Goal: Task Accomplishment & Management: Manage account settings

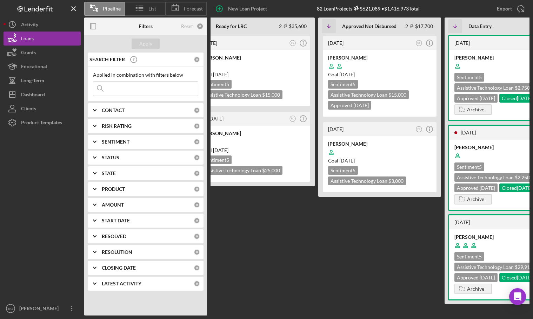
scroll to position [0, 312]
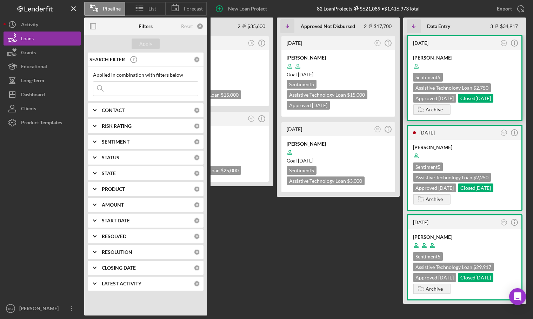
click at [478, 57] on div "[PERSON_NAME]" at bounding box center [464, 57] width 103 height 7
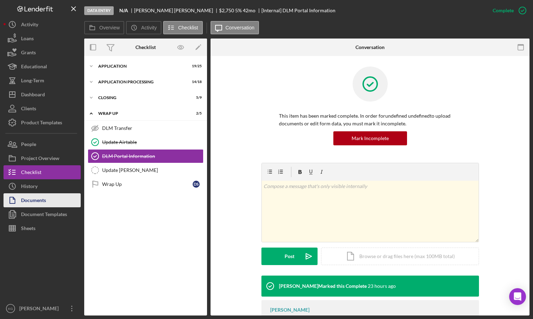
click at [45, 202] on div "Documents" at bounding box center [33, 202] width 25 height 16
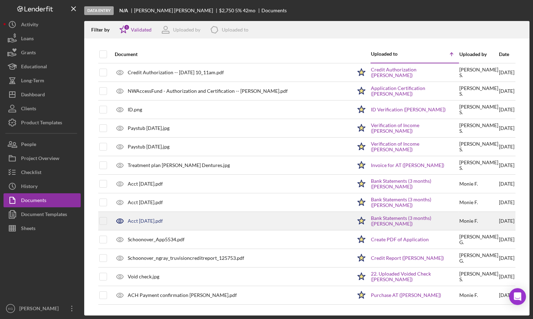
click at [148, 221] on div "Acct [DATE].pdf" at bounding box center [145, 221] width 35 height 6
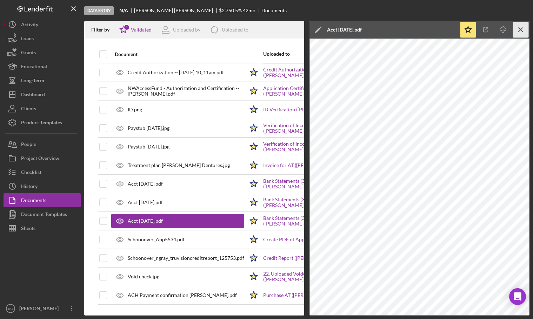
click at [519, 27] on icon "Icon/Menu Close" at bounding box center [521, 30] width 16 height 16
